Goal: Complete application form

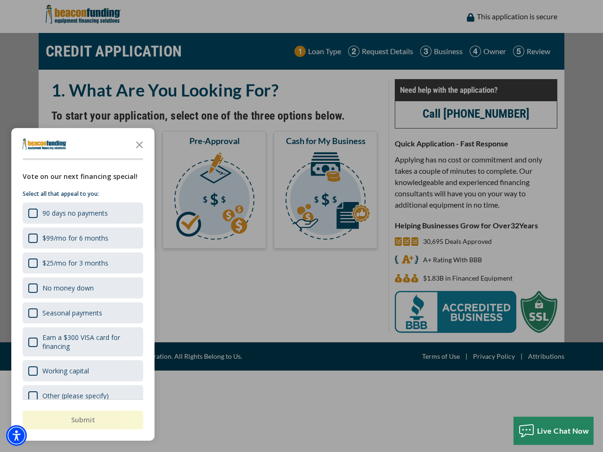
click at [301, 226] on div "button" at bounding box center [301, 226] width 603 height 452
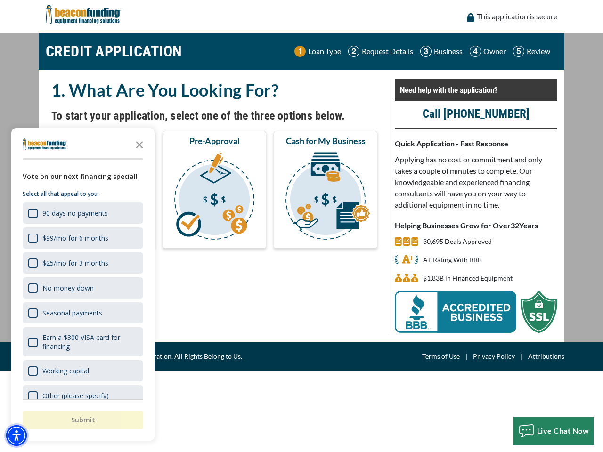
click at [16, 435] on img "Accessibility Menu" at bounding box center [16, 435] width 21 height 21
click at [301, 226] on body "Skip to main content Enable accessibility for low vision Open the accessibility…" at bounding box center [301, 226] width 603 height 452
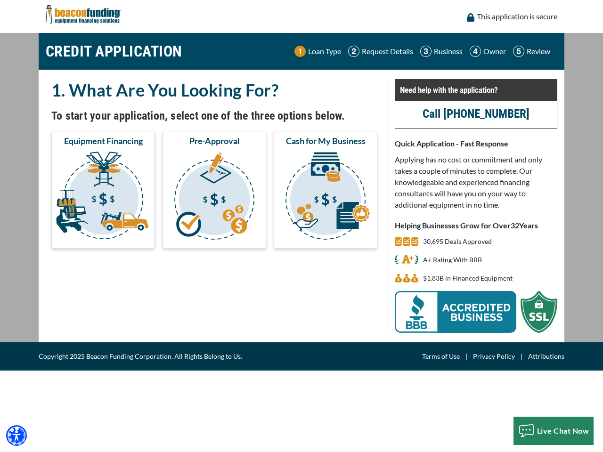
click at [139, 144] on body "Skip to main content Enable accessibility for low vision Open the accessibility…" at bounding box center [301, 226] width 603 height 452
click at [82, 213] on body "Skip to main content Enable accessibility for low vision Open the accessibility…" at bounding box center [301, 226] width 603 height 452
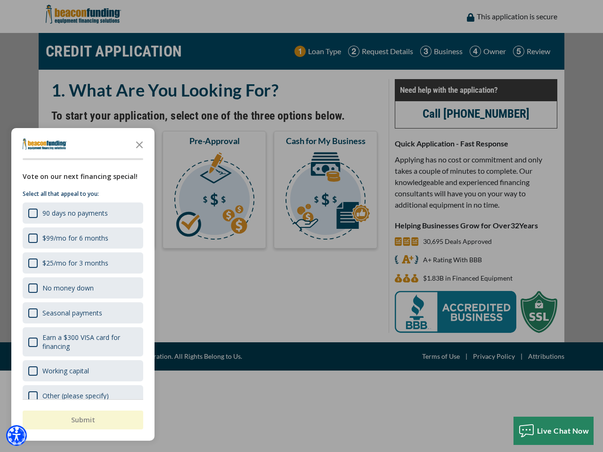
click at [82, 238] on body "Skip to main content Enable accessibility for low vision Open the accessibility…" at bounding box center [301, 226] width 603 height 452
click at [82, 263] on body "Skip to main content Enable accessibility for low vision Open the accessibility…" at bounding box center [301, 226] width 603 height 452
click at [82, 288] on body "Skip to main content Enable accessibility for low vision Open the accessibility…" at bounding box center [301, 226] width 603 height 452
click at [82, 313] on body "Skip to main content Enable accessibility for low vision Open the accessibility…" at bounding box center [301, 226] width 603 height 452
click at [82, 342] on body "Skip to main content Enable accessibility for low vision Open the accessibility…" at bounding box center [301, 226] width 603 height 452
